Goal: Register for event/course

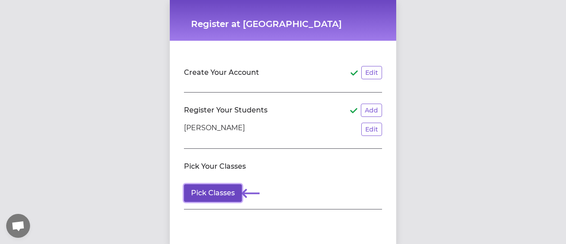
click at [208, 190] on button "Pick Classes" at bounding box center [213, 193] width 58 height 18
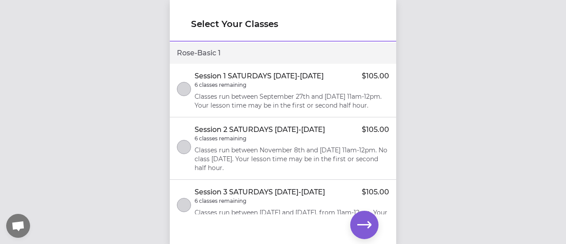
click at [290, 91] on div "Session 1 SATURDAYS [DATE]-[DATE] $105.00 6 classes remaining Classes run betwe…" at bounding box center [292, 90] width 195 height 39
click at [360, 230] on icon "button" at bounding box center [364, 224] width 14 height 14
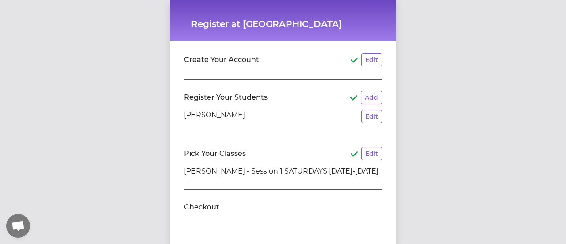
scroll to position [15, 0]
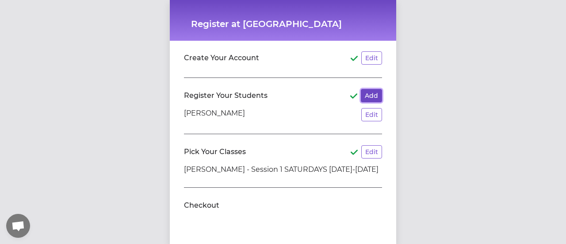
click at [364, 98] on button "Add" at bounding box center [371, 95] width 21 height 13
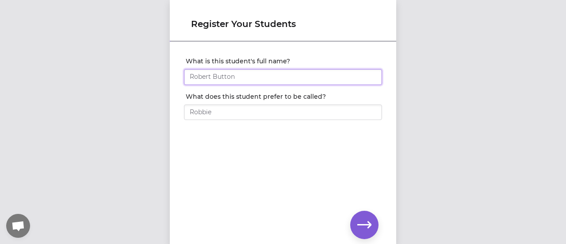
click at [251, 76] on input "What is this student's full name?" at bounding box center [283, 77] width 198 height 16
type input "[PERSON_NAME]"
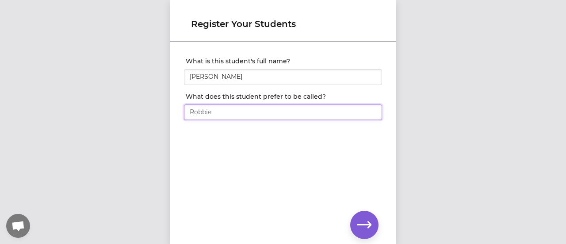
click at [206, 114] on input "What does this student prefer to be called?" at bounding box center [283, 112] width 198 height 16
type input "[PERSON_NAME]"
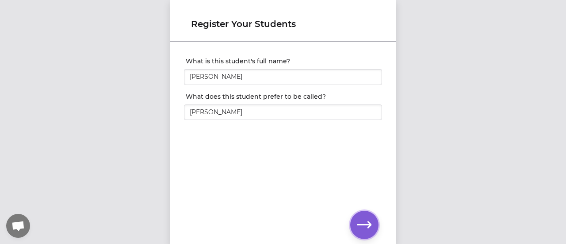
click at [362, 229] on icon "button" at bounding box center [364, 224] width 14 height 14
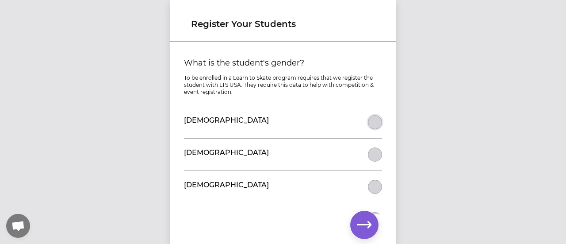
click at [374, 120] on button "What is the student's gender?" at bounding box center [375, 122] width 14 height 14
click at [366, 225] on icon "button" at bounding box center [364, 224] width 14 height 7
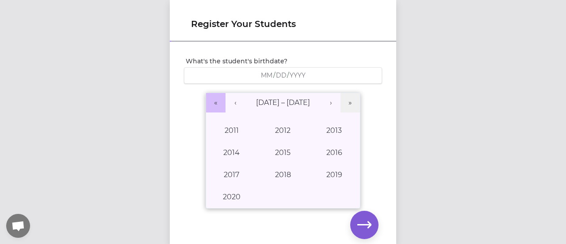
click at [214, 105] on button "«" at bounding box center [215, 102] width 19 height 19
click at [347, 96] on button "»" at bounding box center [349, 102] width 19 height 19
click at [233, 99] on button "‹" at bounding box center [234, 102] width 19 height 19
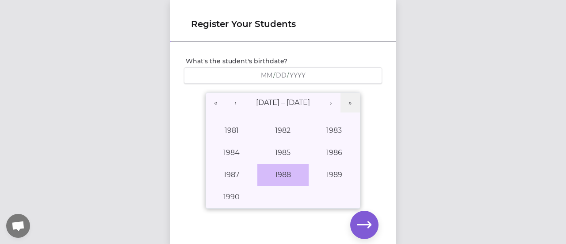
click at [277, 174] on button "1988" at bounding box center [282, 175] width 51 height 22
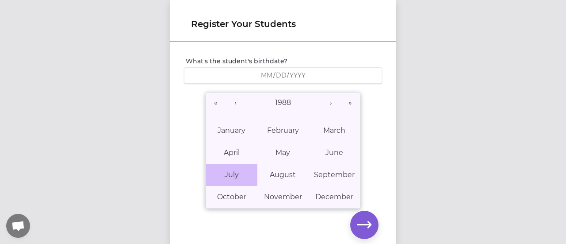
click at [237, 171] on button "July" at bounding box center [231, 175] width 51 height 22
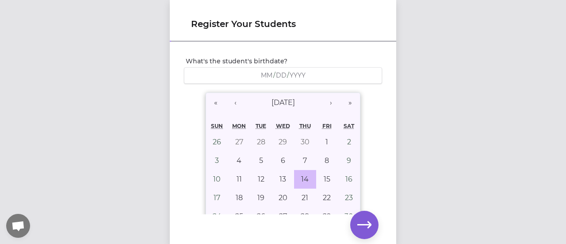
click at [294, 179] on button "14" at bounding box center [305, 179] width 22 height 19
type input "[DATE]"
type input "7"
type input "14"
type input "1988"
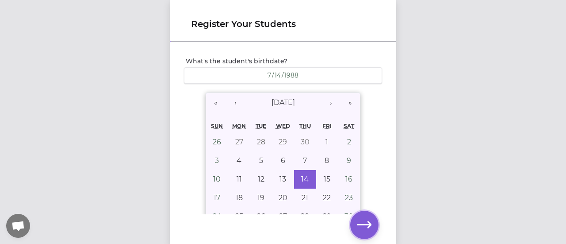
click at [357, 226] on button "button" at bounding box center [364, 224] width 28 height 28
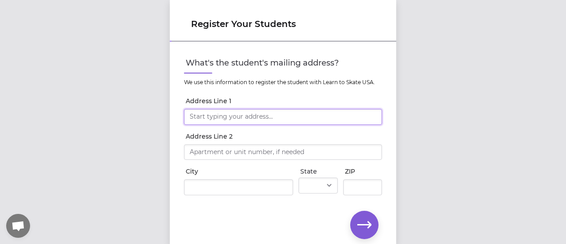
click at [207, 111] on input "Address Line 1" at bounding box center [283, 117] width 198 height 16
type input "408 [PERSON_NAME] Dr"
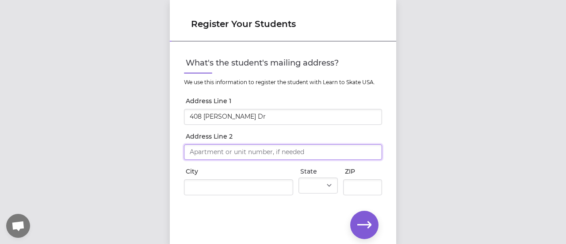
type input "408 [PERSON_NAME] Dr"
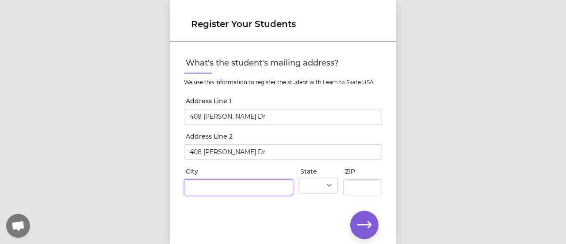
type input "Vestal"
select select "NY"
type input "13850"
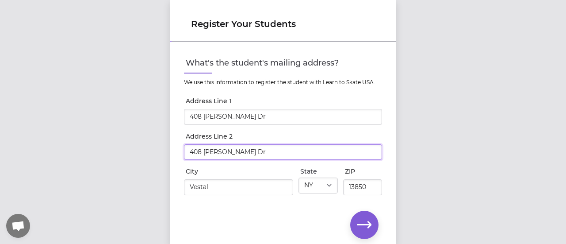
click at [232, 152] on input "408 [PERSON_NAME] Dr" at bounding box center [283, 152] width 198 height 16
drag, startPoint x: 232, startPoint y: 152, endPoint x: 114, endPoint y: 133, distance: 119.5
click at [114, 133] on div "Register Your Students What's the student's mailing address? We use this inform…" at bounding box center [283, 122] width 566 height 244
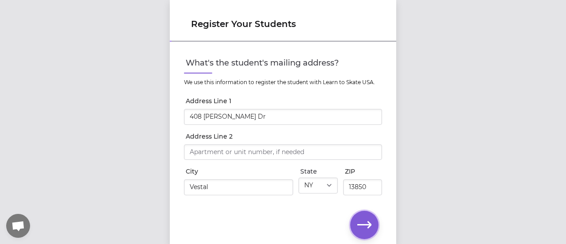
click at [358, 225] on icon "button" at bounding box center [364, 224] width 14 height 14
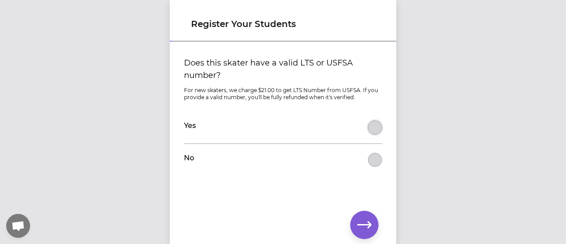
click at [368, 125] on button "Does this skater have a valid LTS or USFSA number?" at bounding box center [375, 127] width 14 height 14
click at [376, 163] on button "Does this skater have a valid LTS or USFSA number?" at bounding box center [375, 160] width 14 height 14
click at [359, 224] on icon "button" at bounding box center [364, 224] width 14 height 7
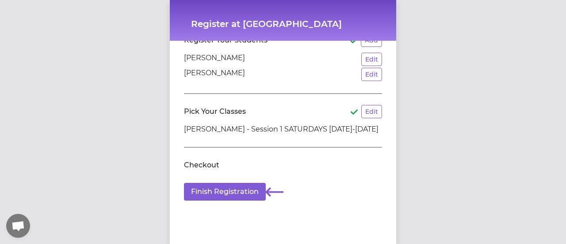
scroll to position [77, 0]
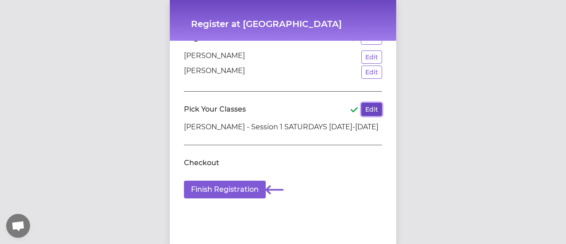
click at [369, 103] on button "Edit" at bounding box center [371, 109] width 21 height 13
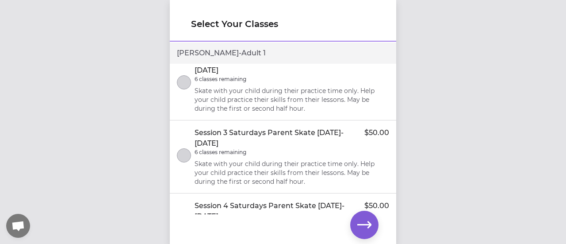
scroll to position [768, 0]
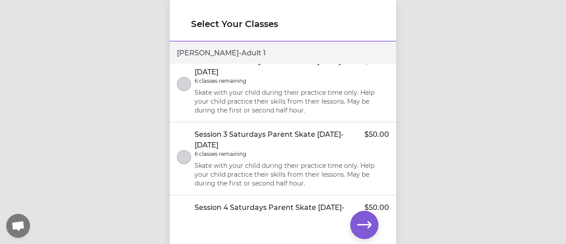
click at [187, 18] on button "select class" at bounding box center [184, 11] width 14 height 14
click at [362, 227] on icon "button" at bounding box center [364, 224] width 14 height 14
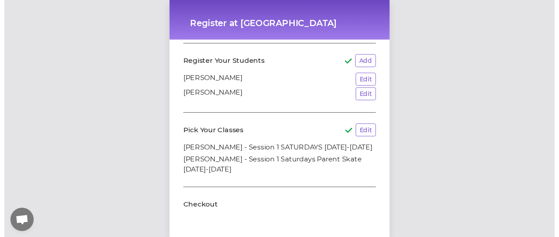
scroll to position [100, 0]
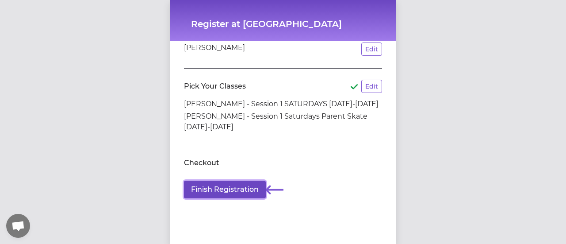
click at [225, 181] on button "Finish Registration" at bounding box center [225, 189] width 82 height 18
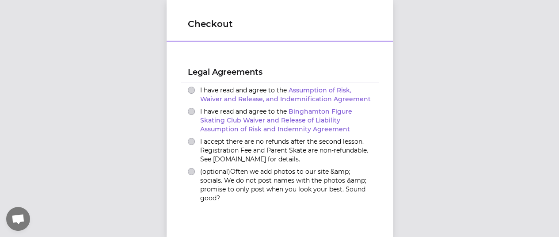
scroll to position [145, 0]
click at [189, 88] on button "I have read and agree to the Assumption of Risk, Waiver and Release, and Indemn…" at bounding box center [191, 91] width 7 height 7
click at [189, 109] on button "I have read and agree to the Binghamton Figure Skating Club Waiver and Release …" at bounding box center [191, 112] width 7 height 7
click at [189, 139] on button "I accept there are no refunds after the second lesson. Registration Fee and Par…" at bounding box center [191, 142] width 7 height 7
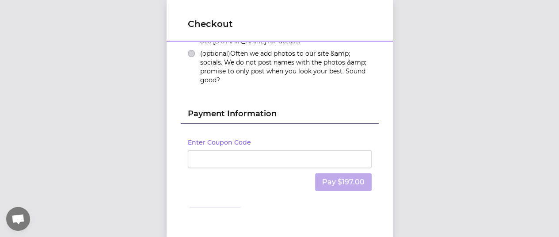
scroll to position [267, 0]
